Goal: Information Seeking & Learning: Find specific fact

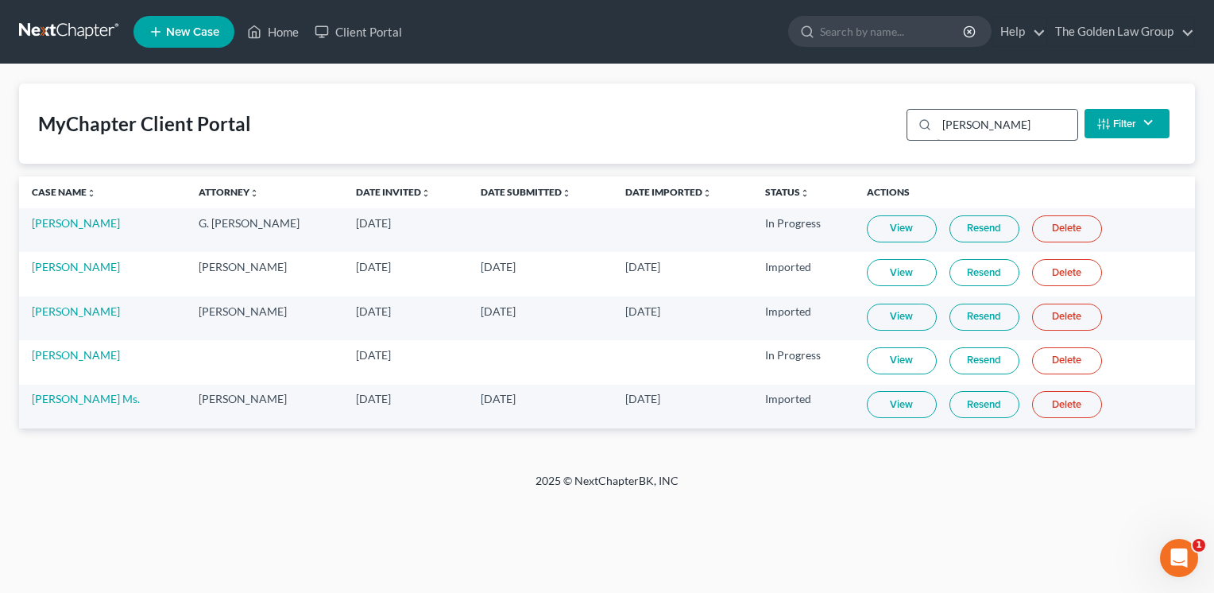
click at [1020, 118] on input "[PERSON_NAME]" at bounding box center [1007, 125] width 141 height 30
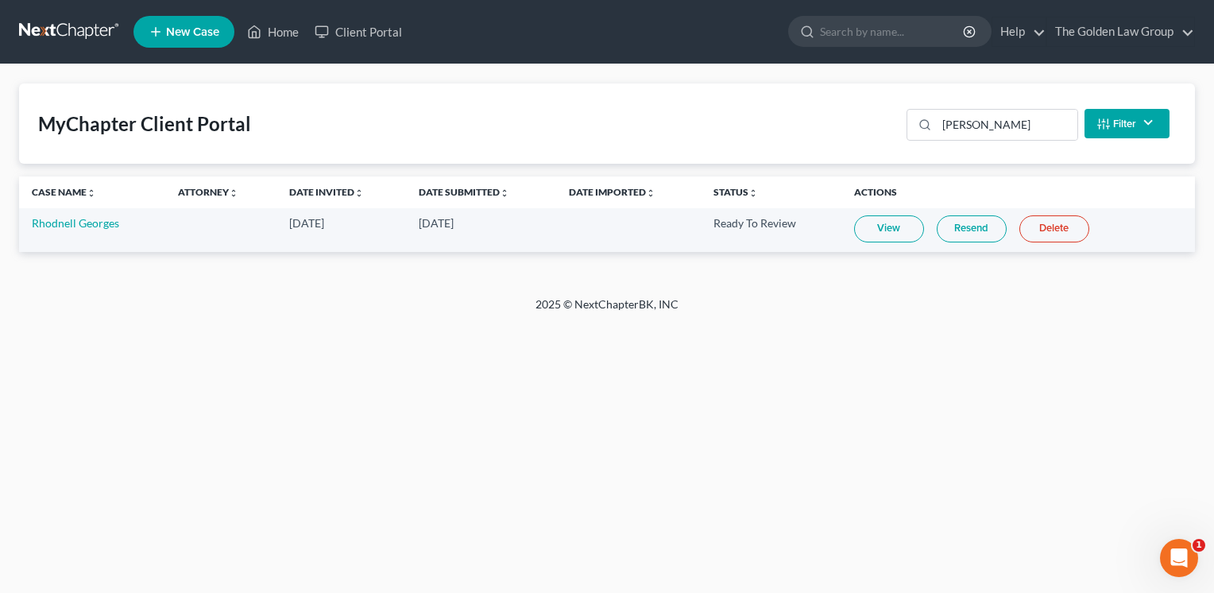
click at [880, 222] on link "View" at bounding box center [889, 228] width 70 height 27
click at [1003, 119] on input "[PERSON_NAME]" at bounding box center [1007, 125] width 141 height 30
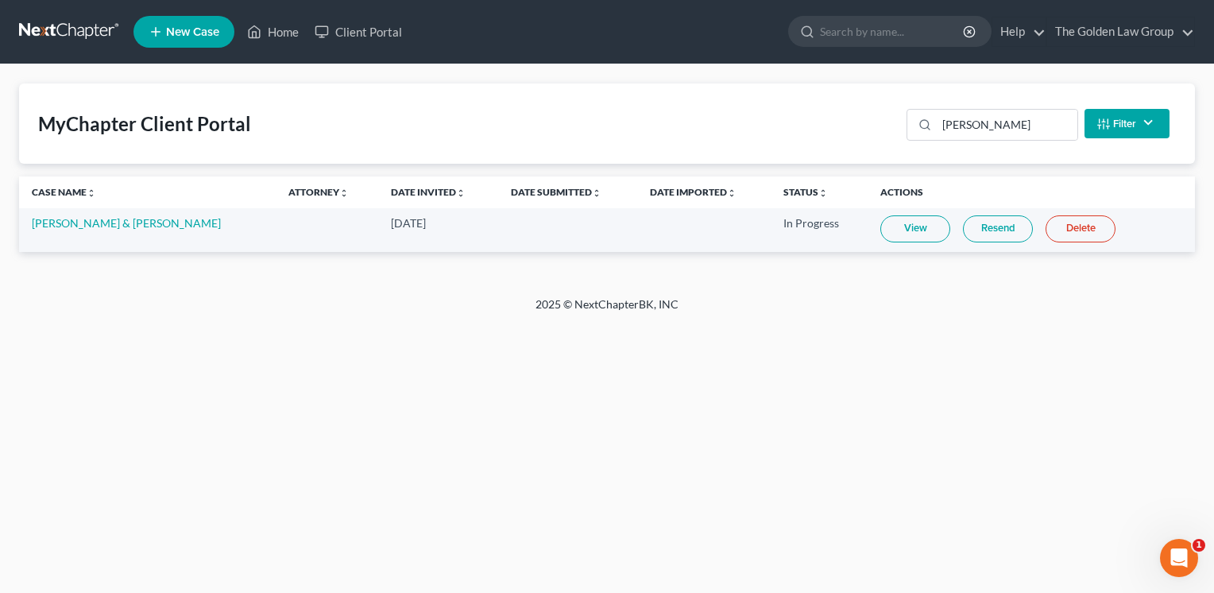
click at [892, 226] on link "View" at bounding box center [915, 228] width 70 height 27
click at [997, 126] on input "[PERSON_NAME]" at bounding box center [1007, 125] width 141 height 30
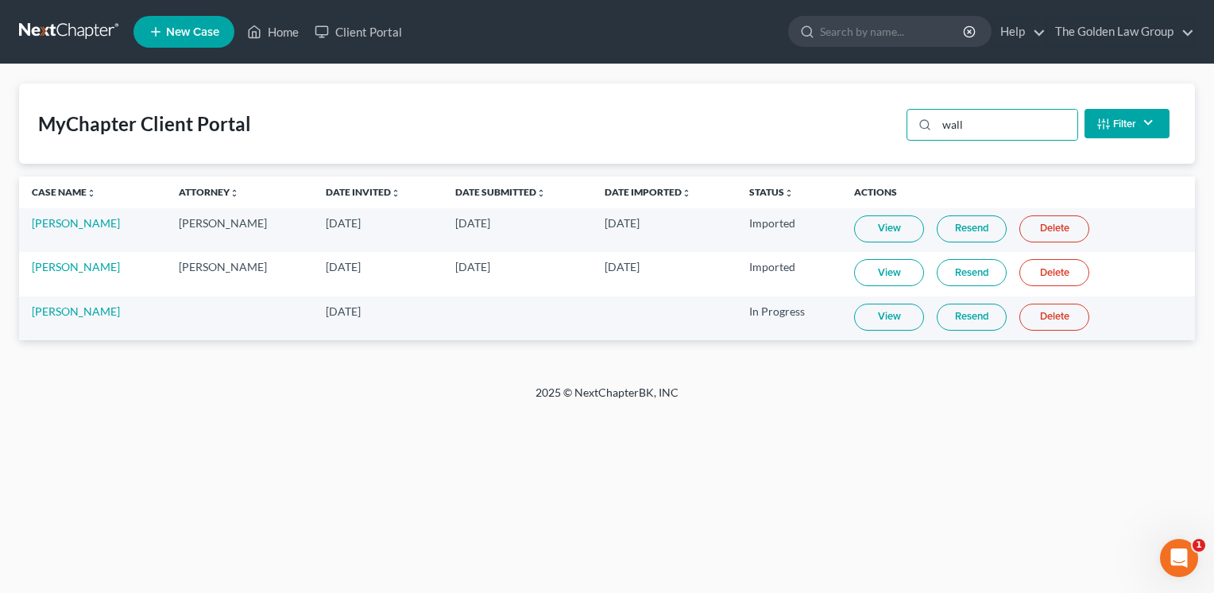
click at [877, 311] on link "View" at bounding box center [889, 317] width 70 height 27
click at [1000, 118] on input "wall" at bounding box center [1007, 125] width 141 height 30
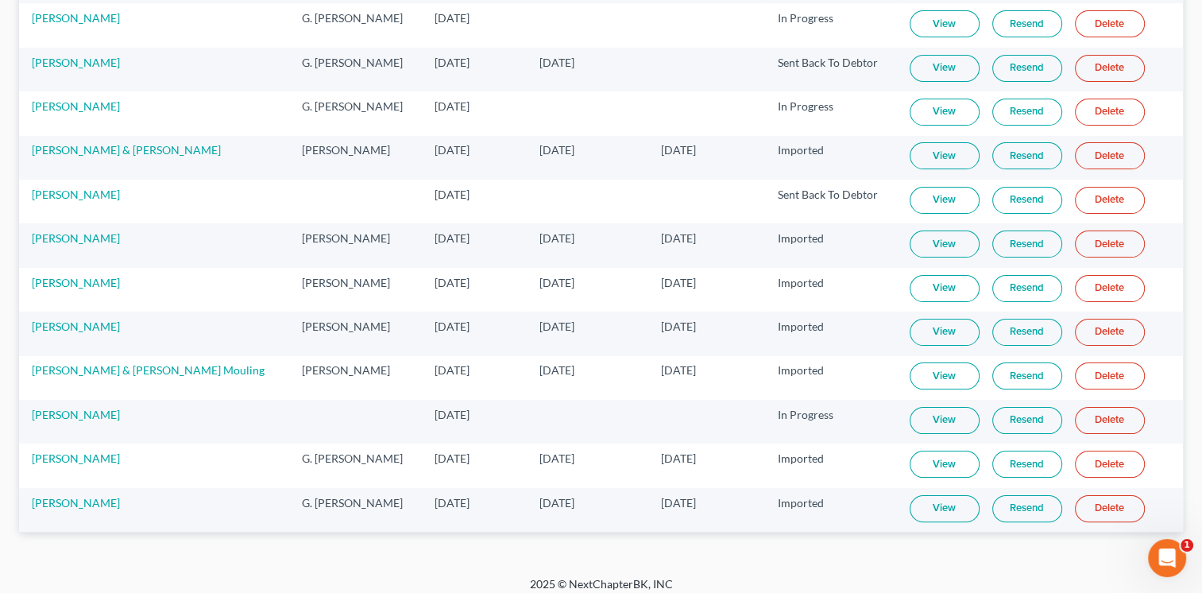
scroll to position [257, 0]
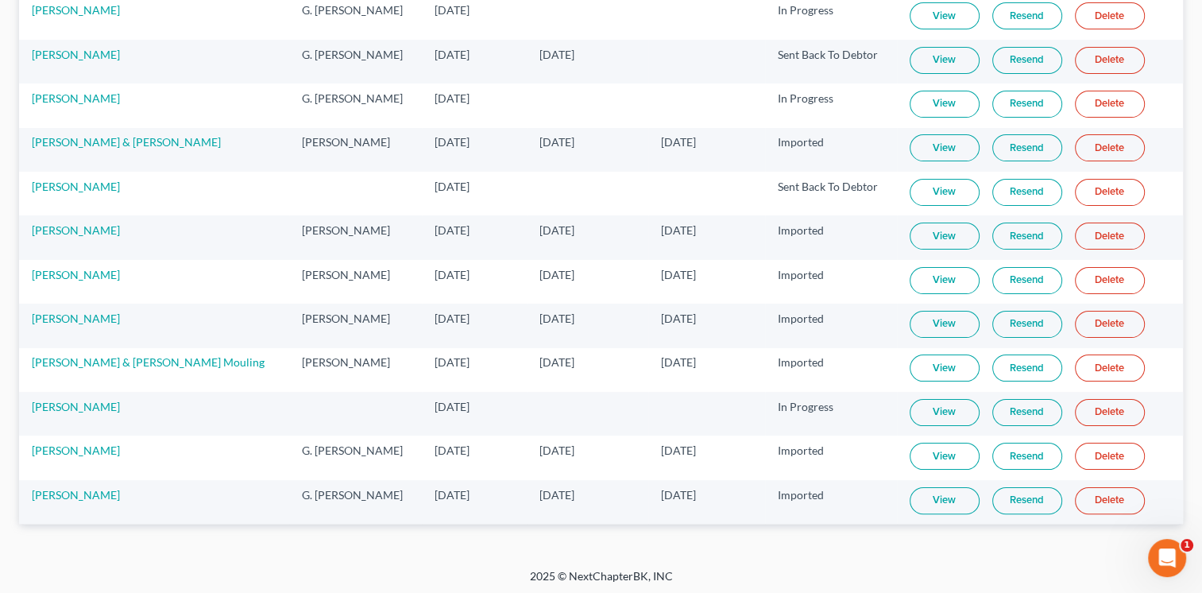
type input "[PERSON_NAME]"
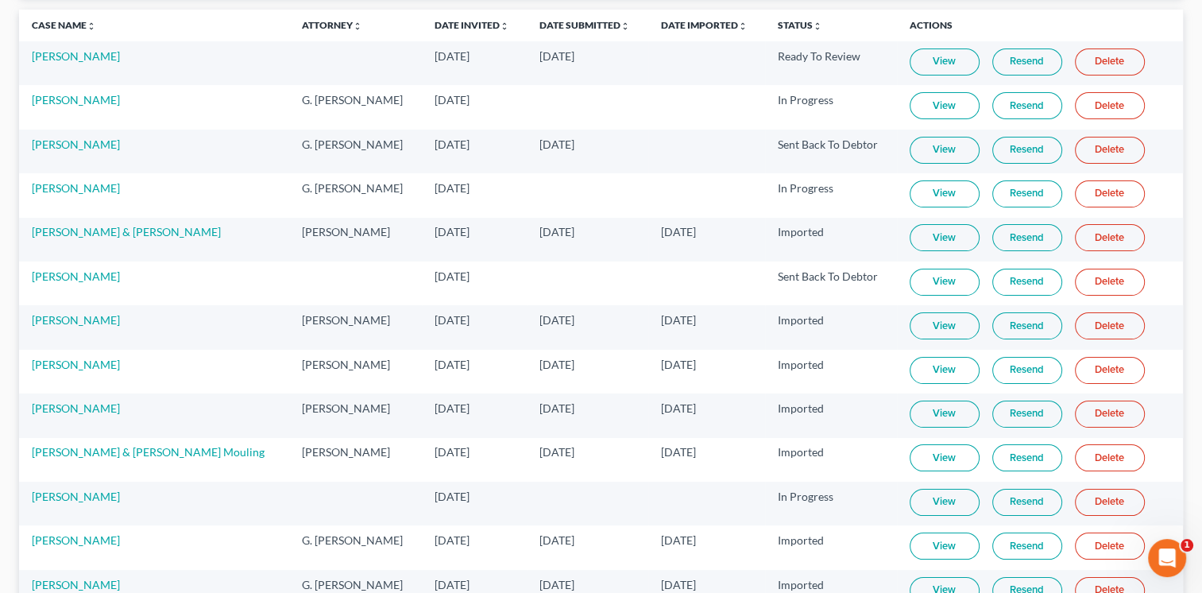
scroll to position [246, 0]
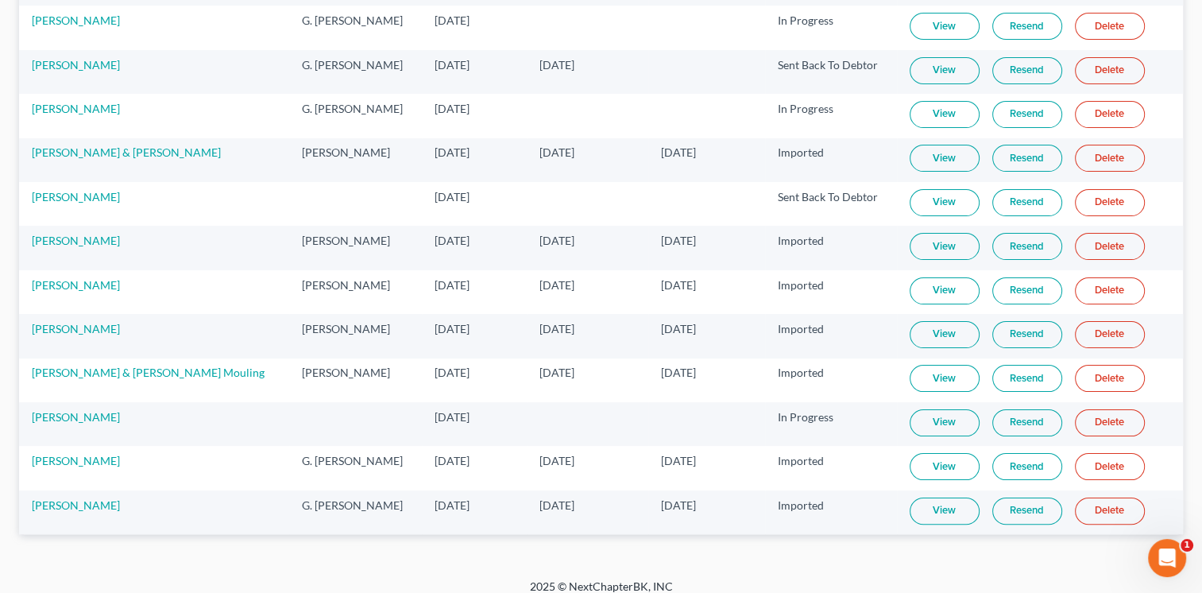
click at [947, 416] on link "View" at bounding box center [945, 422] width 70 height 27
